Goal: Task Accomplishment & Management: Use online tool/utility

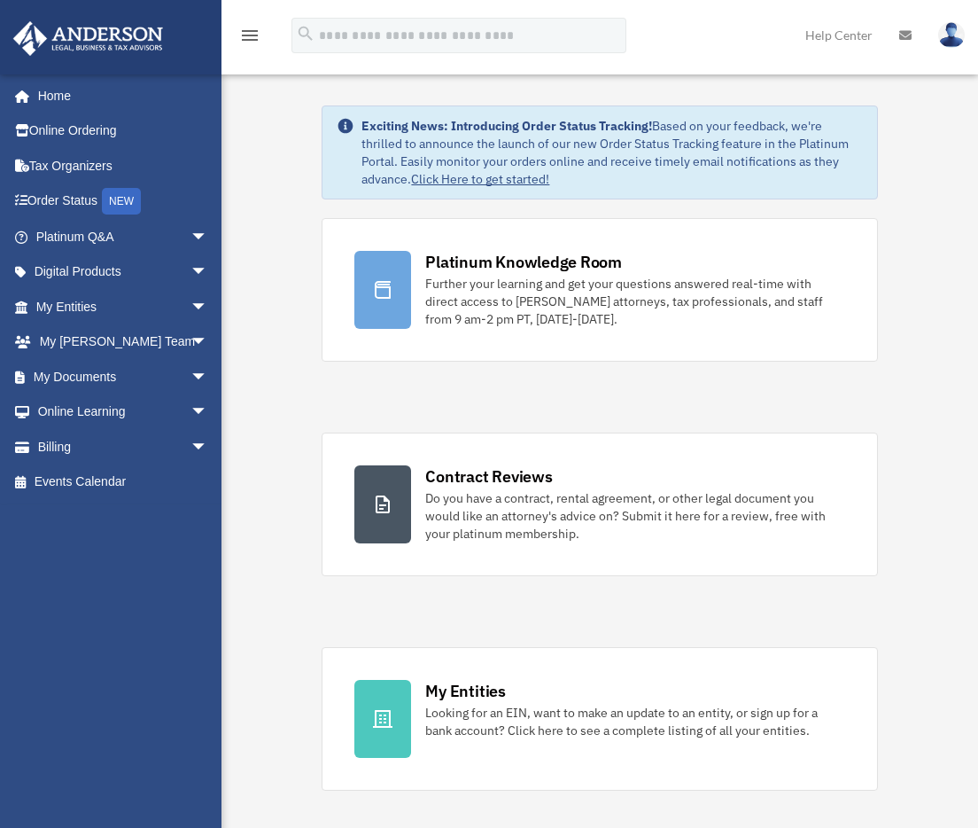
click at [89, 371] on link "My Documents arrow_drop_down" at bounding box center [123, 376] width 222 height 35
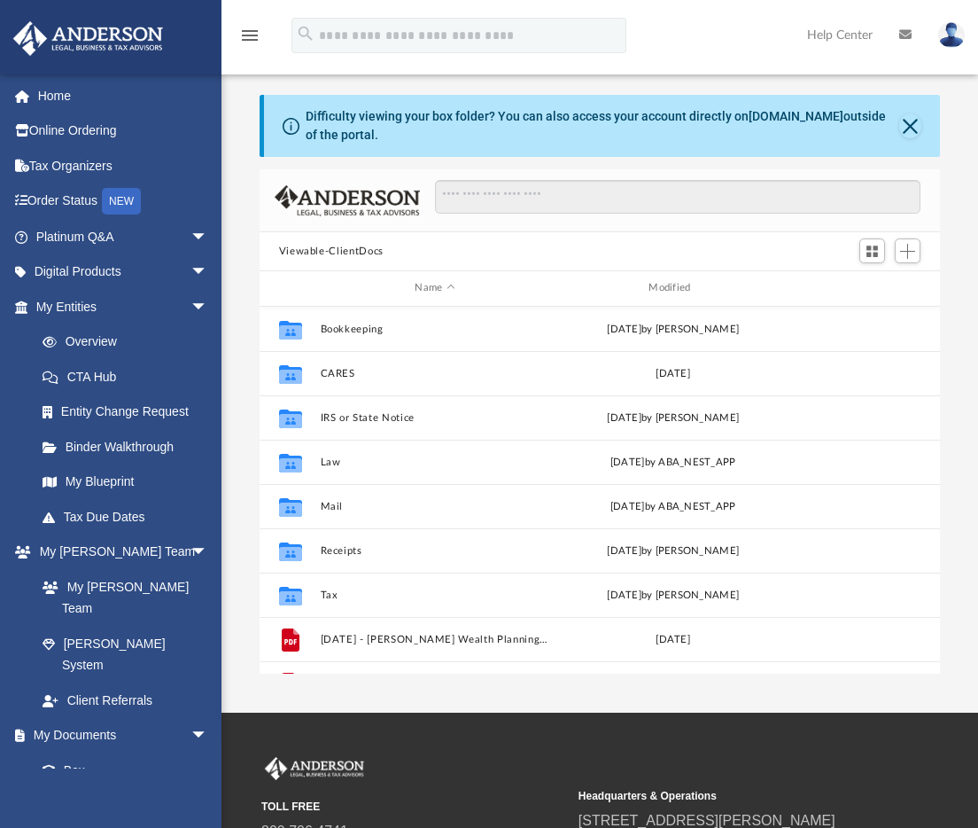
scroll to position [390, 667]
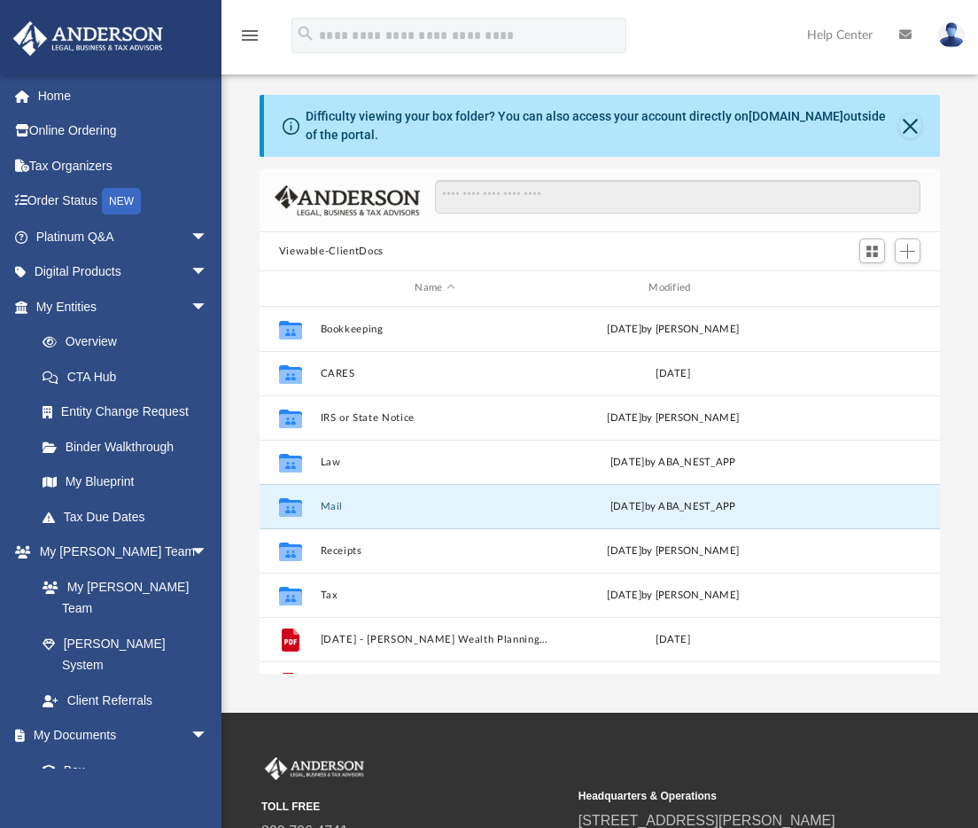
click at [327, 505] on button "Mail" at bounding box center [435, 507] width 230 height 12
click at [329, 506] on button "Mail" at bounding box center [435, 507] width 230 height 12
click at [328, 509] on button "Mail" at bounding box center [435, 507] width 230 height 12
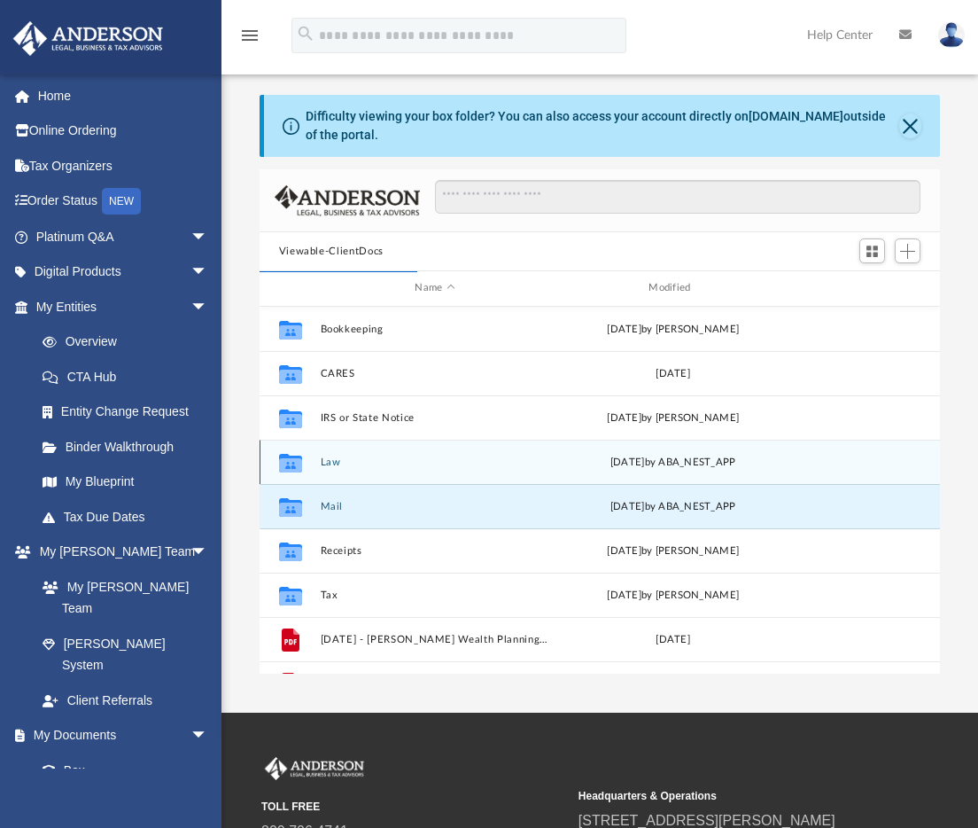
click at [338, 469] on div "Collaborated Folder Law Wed Jul 16 2025 by ABA_NEST_APP" at bounding box center [600, 461] width 681 height 44
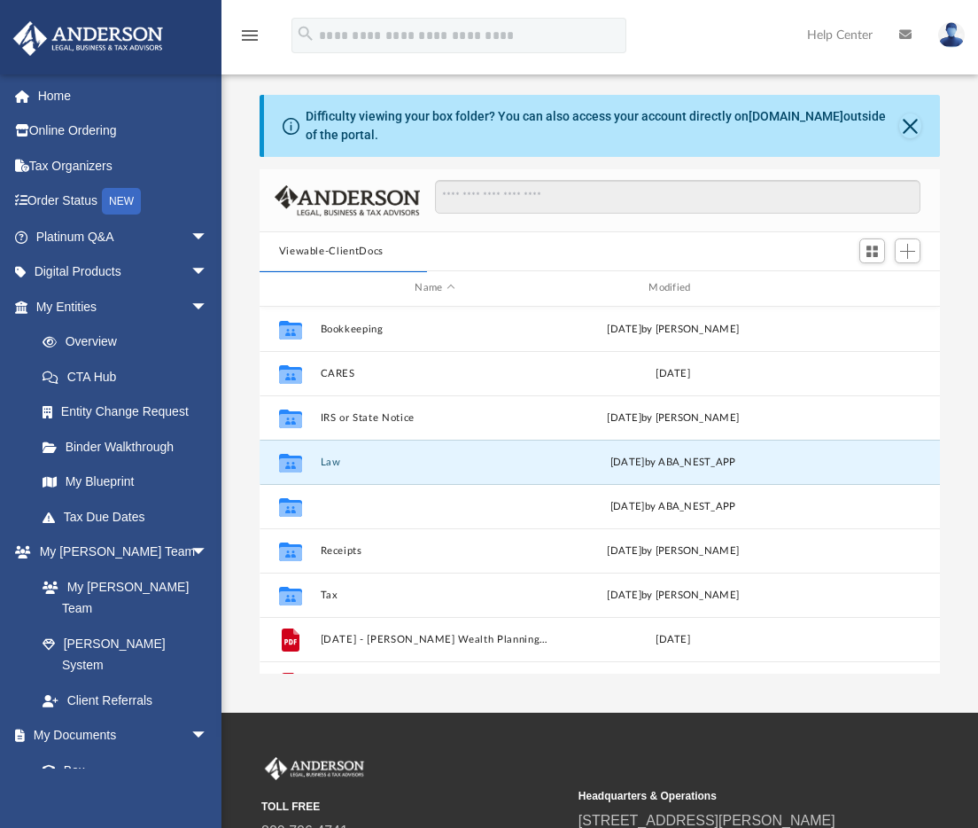
click at [338, 508] on button "Mail" at bounding box center [435, 507] width 230 height 12
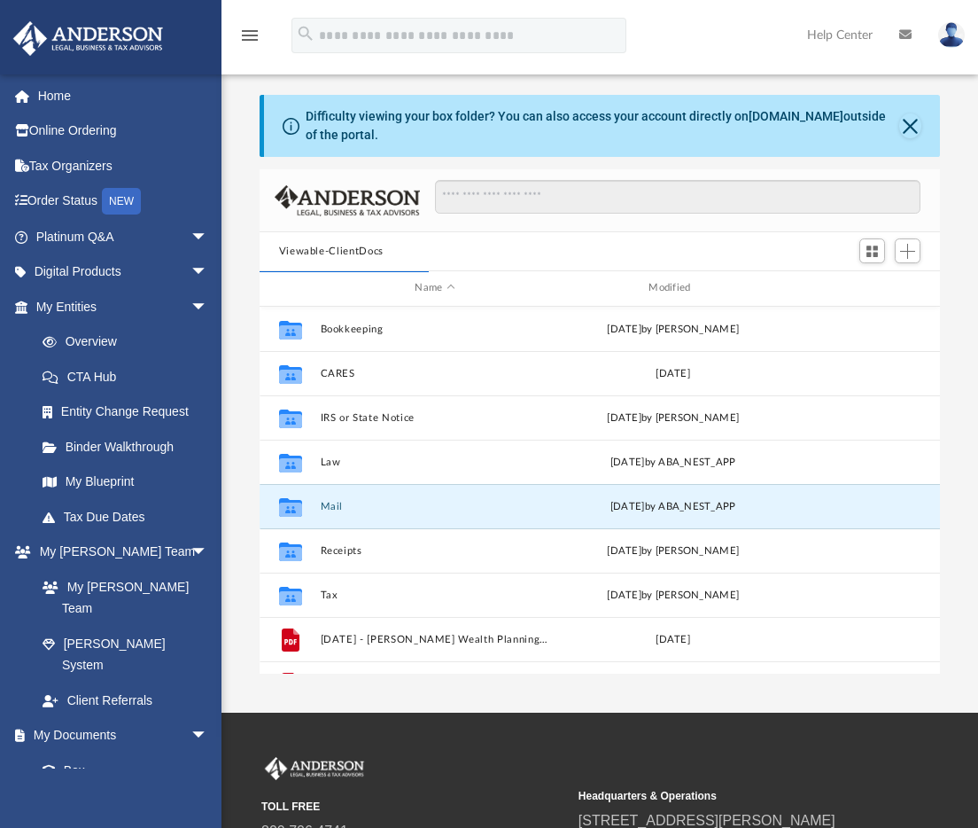
click at [338, 508] on button "Mail" at bounding box center [435, 507] width 230 height 12
click at [920, 129] on button "Close" at bounding box center [910, 125] width 22 height 25
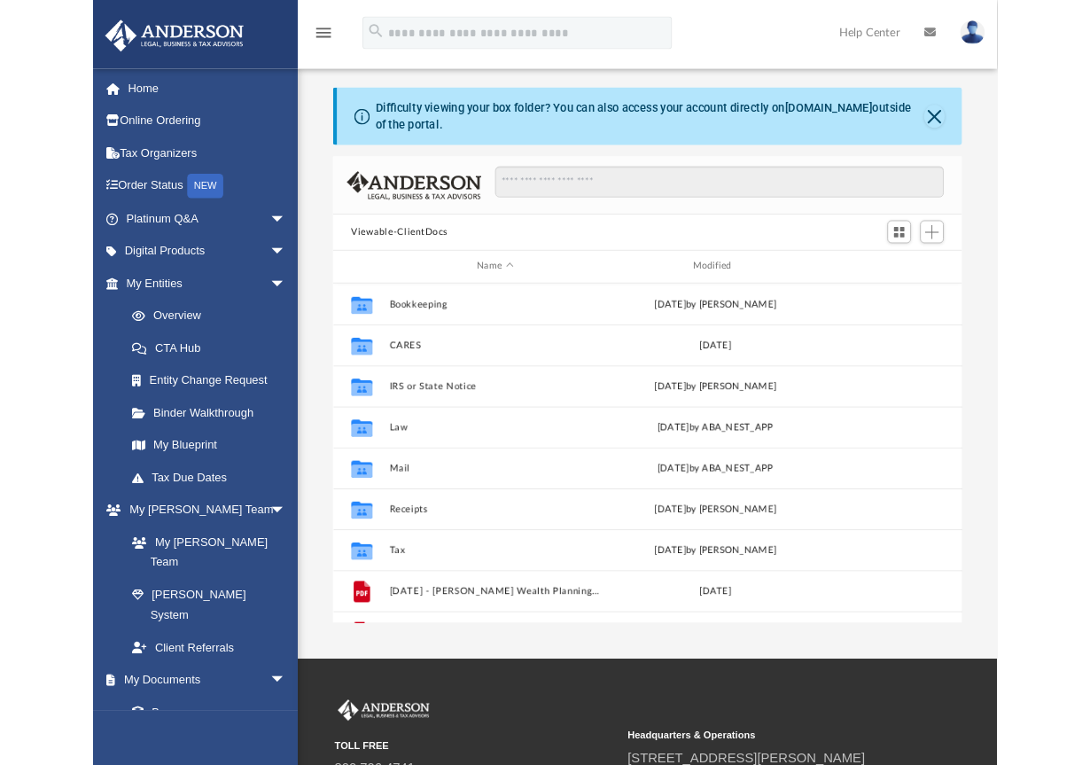
scroll to position [390, 667]
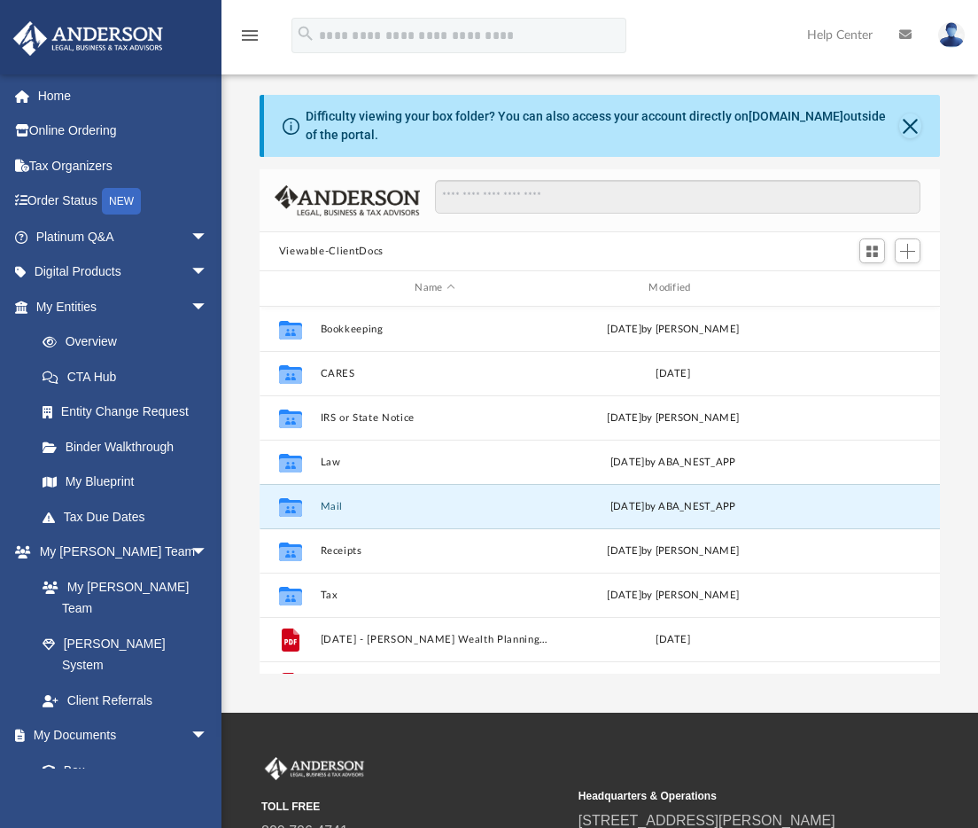
click at [327, 504] on button "Mail" at bounding box center [435, 507] width 230 height 12
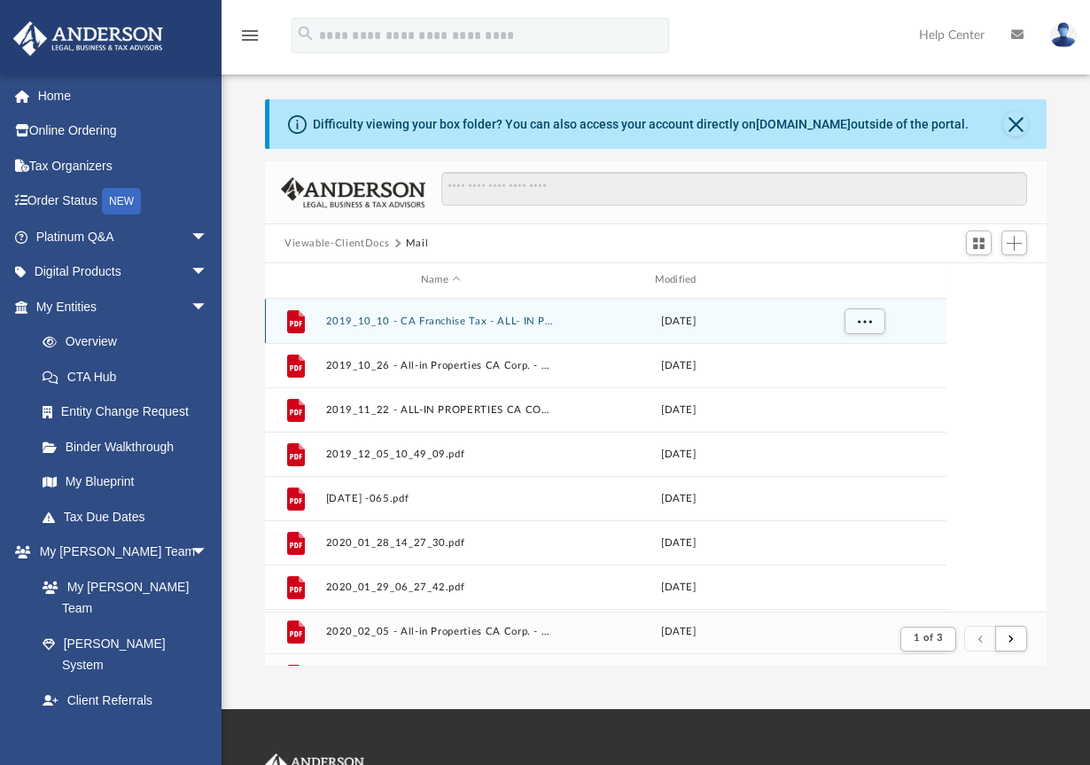
scroll to position [14, 14]
